Goal: Task Accomplishment & Management: Complete application form

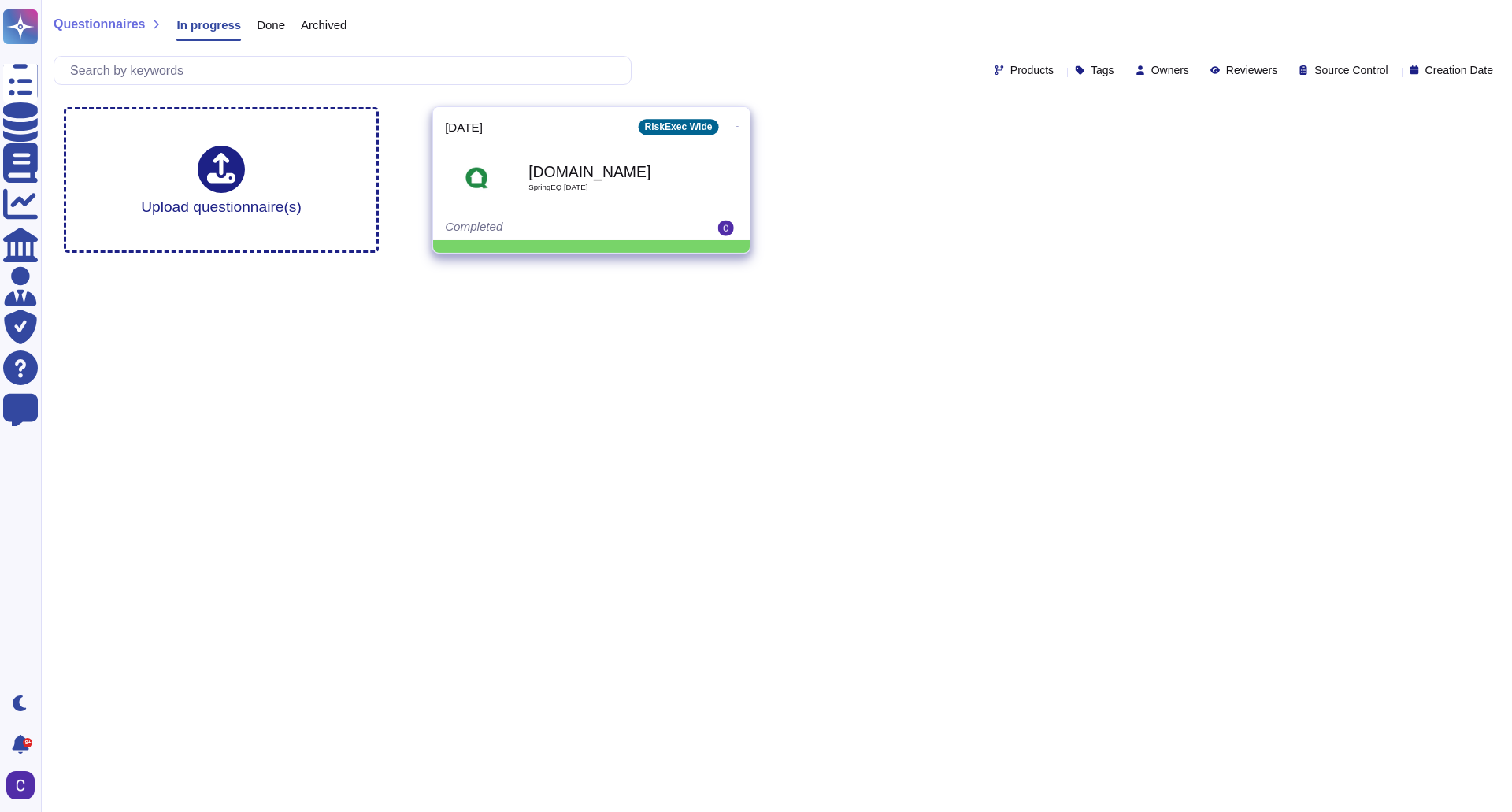
click at [603, 138] on div "[DOMAIN_NAME] SpringEQ [DATE]" at bounding box center [591, 178] width 293 height 79
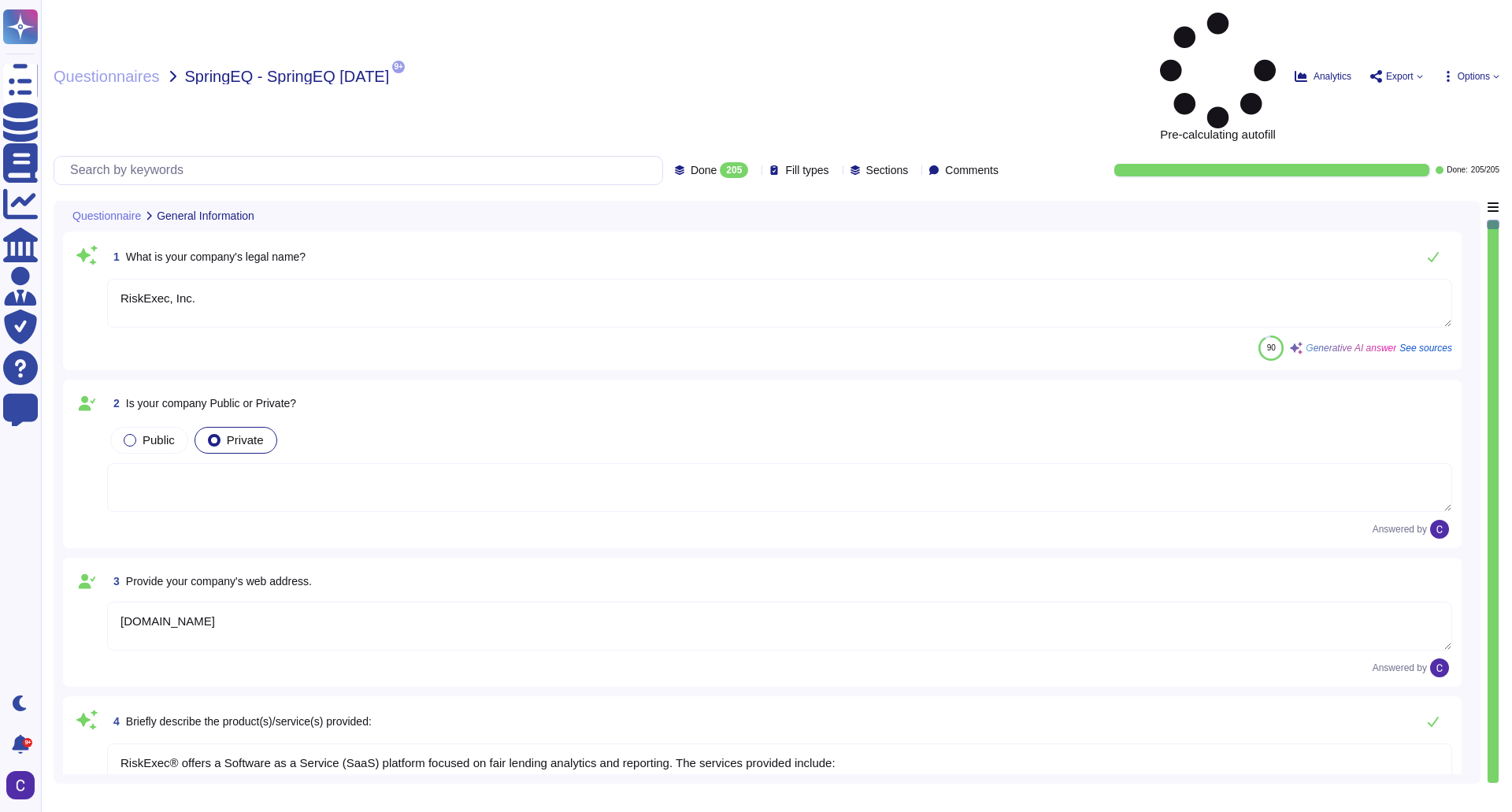
type textarea "RiskExec, Inc."
type textarea "[DOMAIN_NAME]"
type textarea "RiskExec® offers a Software as a Service (SaaS) platform focused on fair lendin…"
type textarea "Our SLA is contractually agreed upon."
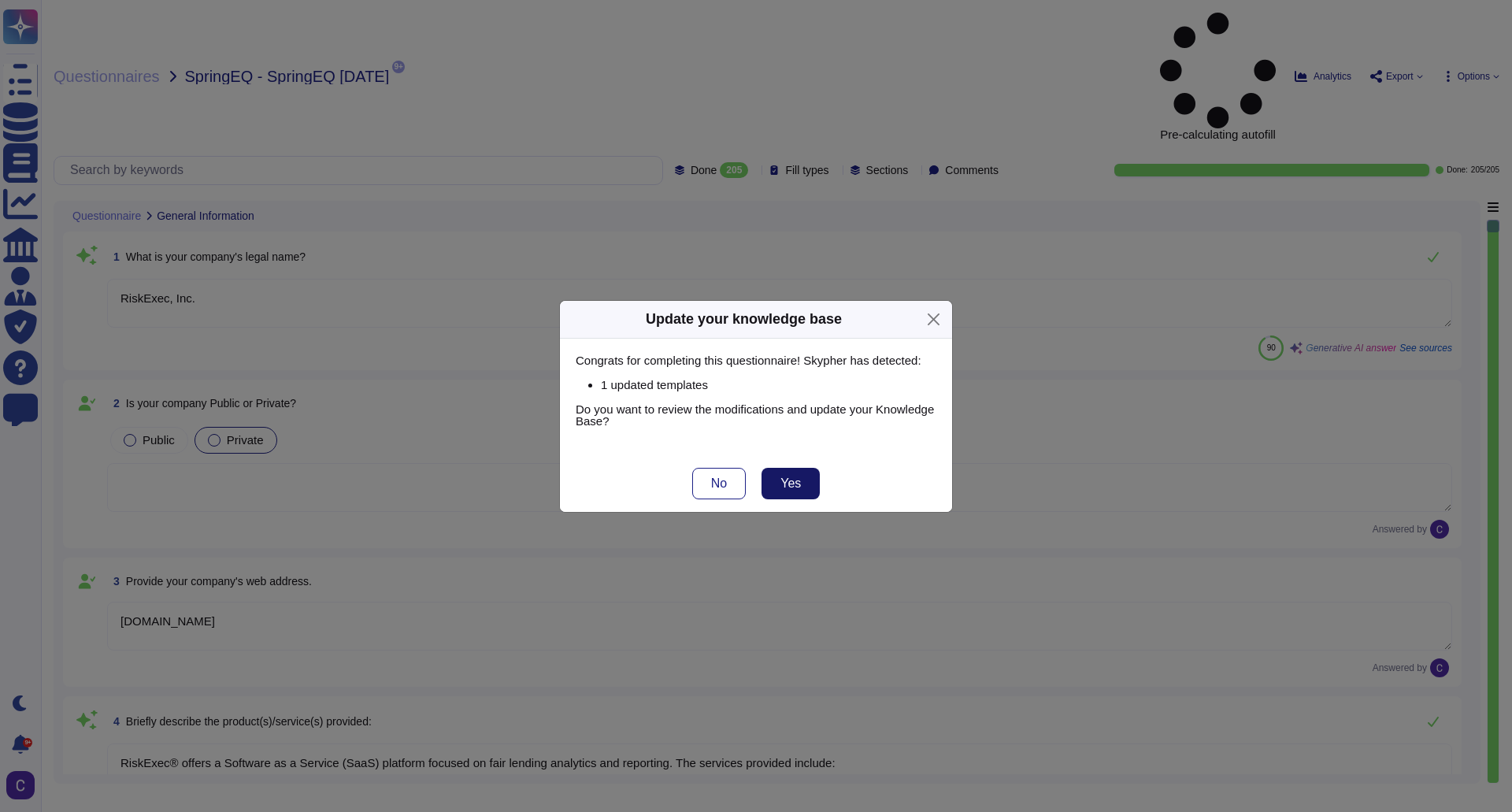
click at [786, 487] on span "Yes" at bounding box center [790, 483] width 21 height 12
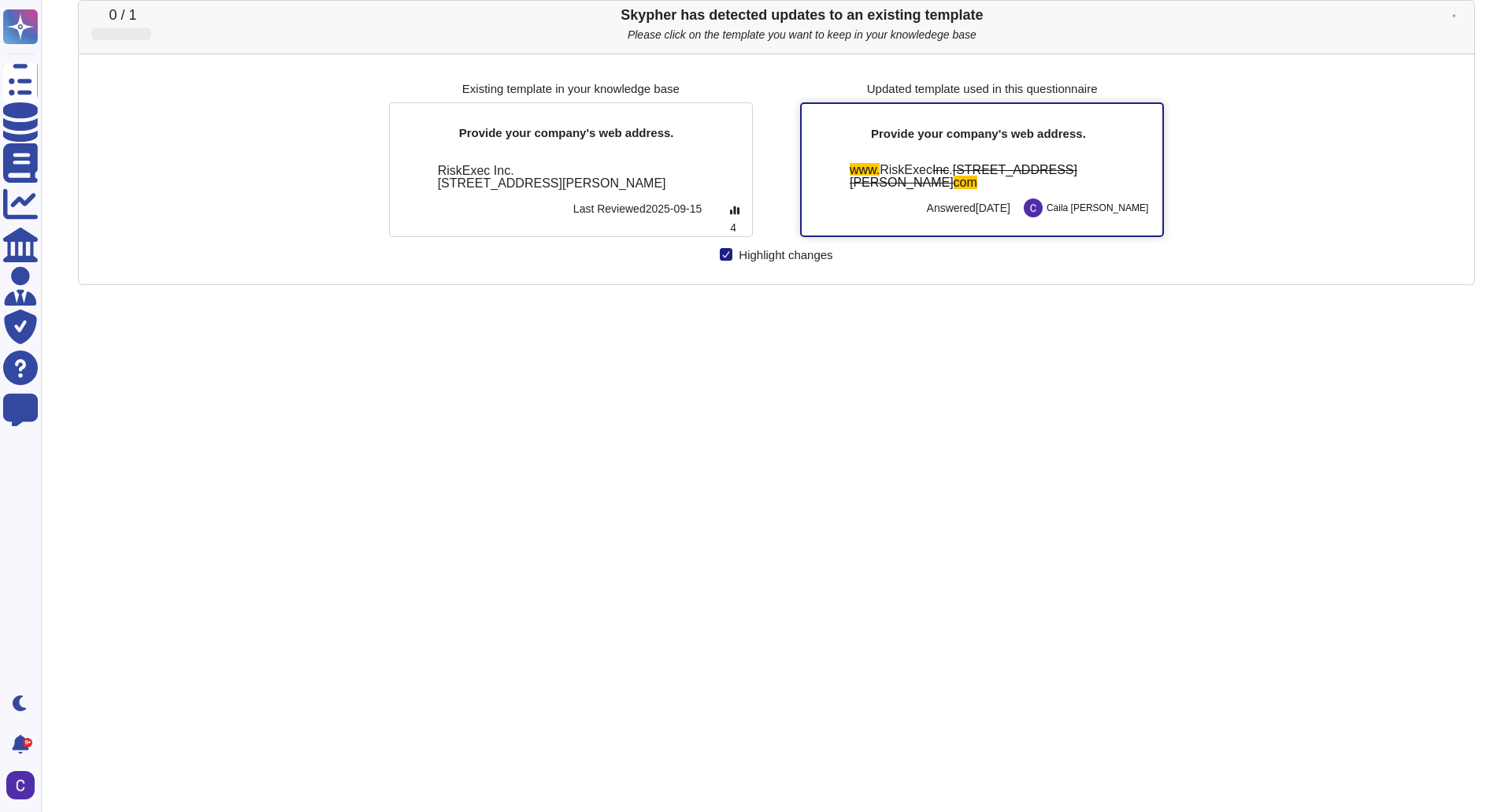
click at [954, 189] on span "com" at bounding box center [966, 182] width 24 height 13
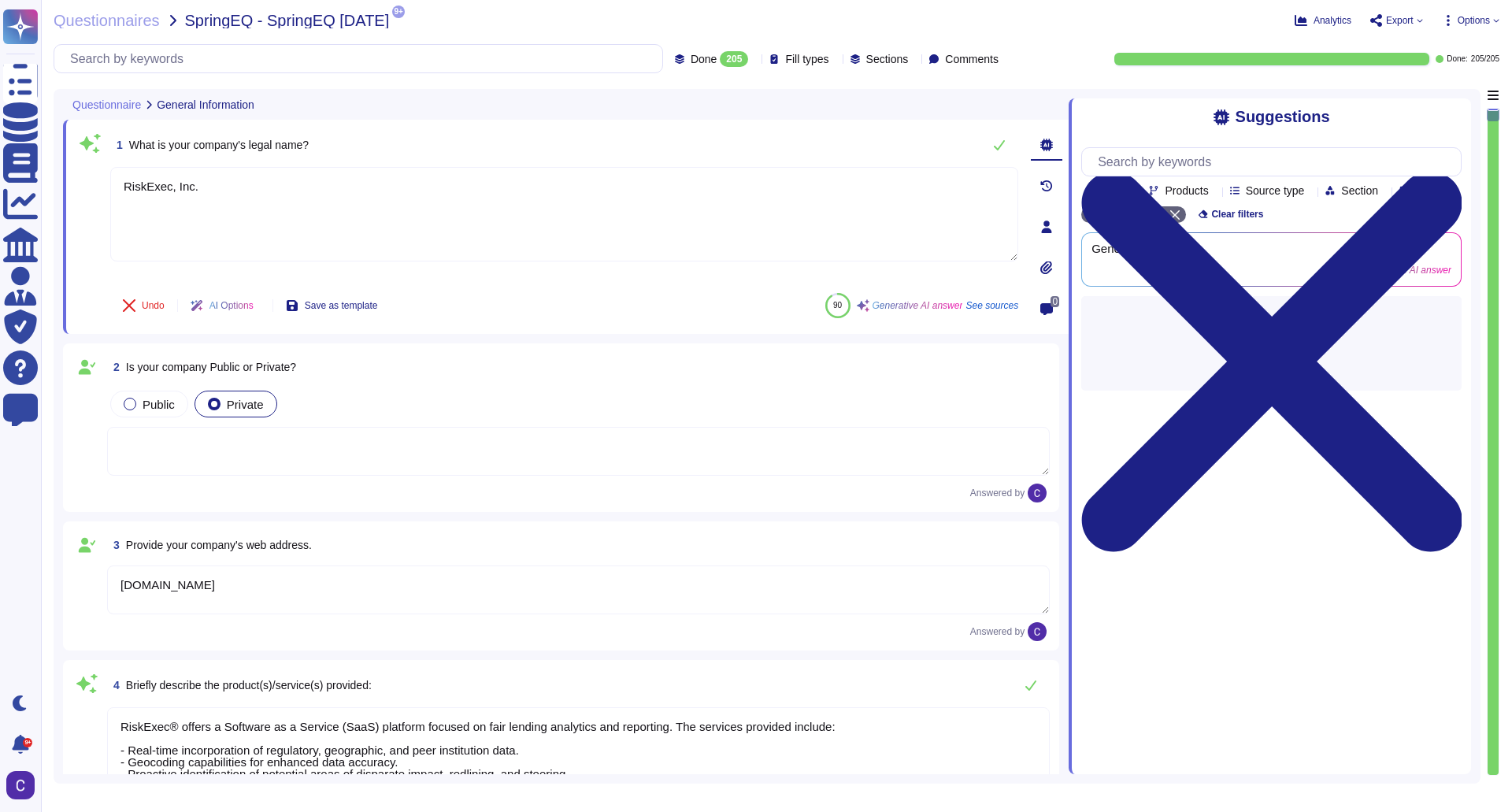
type textarea "RiskExec, Inc."
type textarea "[DOMAIN_NAME]"
type textarea "RiskExec® offers a Software as a Service (SaaS) platform focused on fair lendin…"
type textarea "Our SLA is contractually agreed upon."
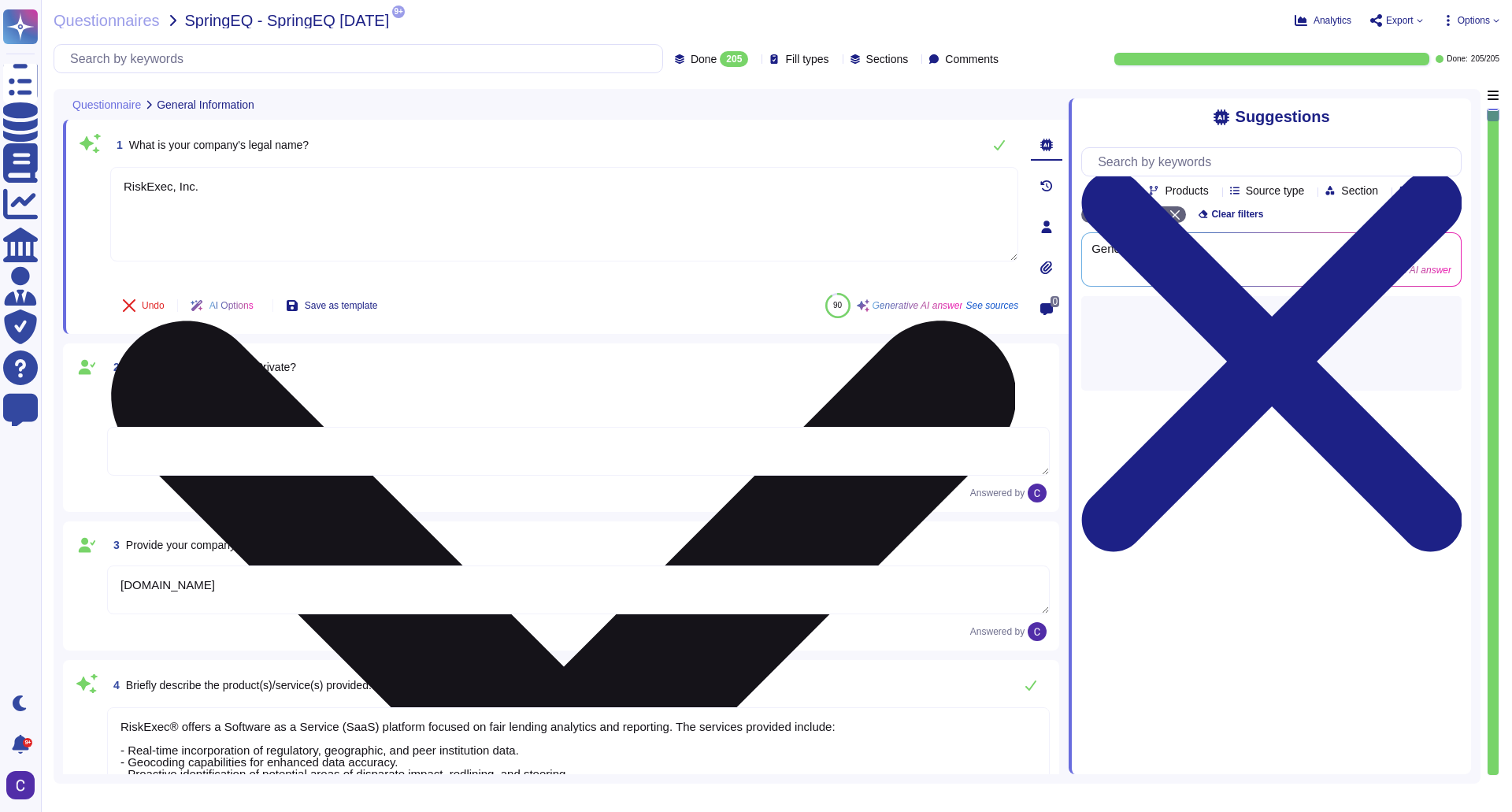
click at [813, 173] on textarea "RiskExec, Inc." at bounding box center [564, 214] width 908 height 94
